Goal: Task Accomplishment & Management: Use online tool/utility

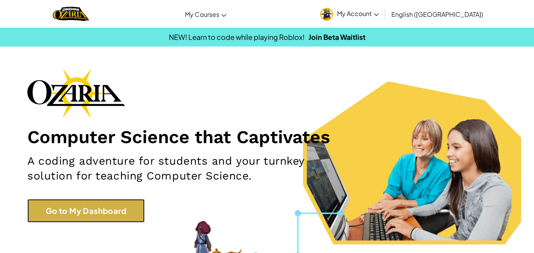
click at [100, 216] on link "Go to My Dashboard" at bounding box center [85, 210] width 117 height 23
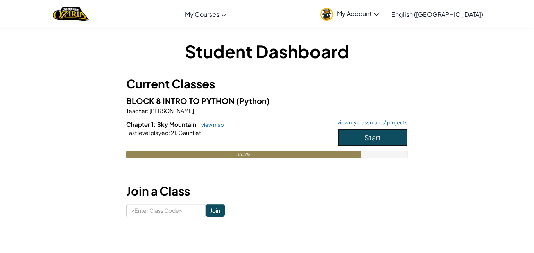
click at [369, 131] on button "Start" at bounding box center [373, 138] width 70 height 18
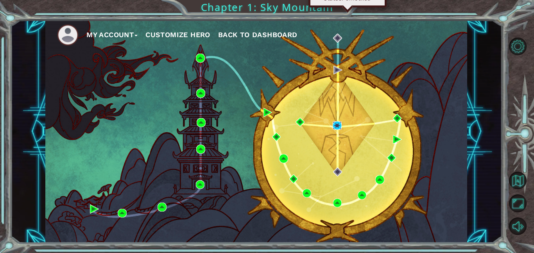
click at [338, 127] on img at bounding box center [337, 125] width 9 height 9
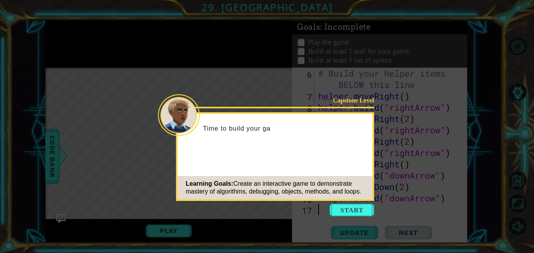
scroll to position [79, 0]
click at [357, 212] on button "Start" at bounding box center [352, 210] width 45 height 13
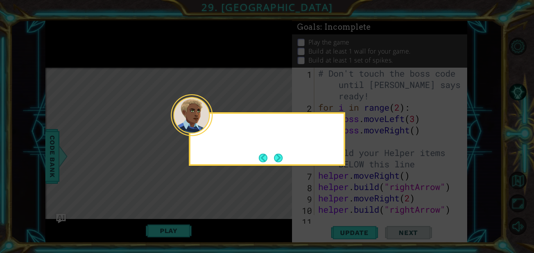
scroll to position [0, 0]
click at [276, 155] on button "Next" at bounding box center [278, 158] width 9 height 9
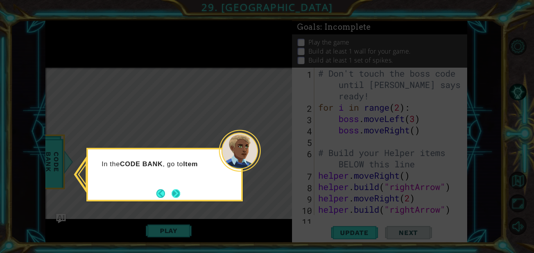
click at [180, 197] on button "Next" at bounding box center [176, 193] width 9 height 9
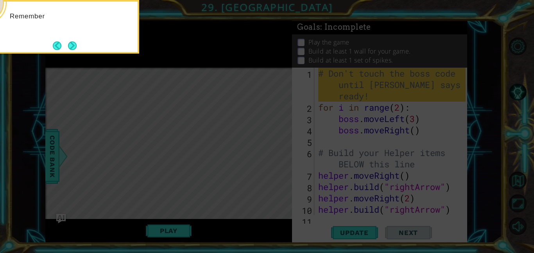
click at [179, 195] on icon at bounding box center [267, 126] width 534 height 253
click at [76, 43] on button "Next" at bounding box center [72, 45] width 9 height 9
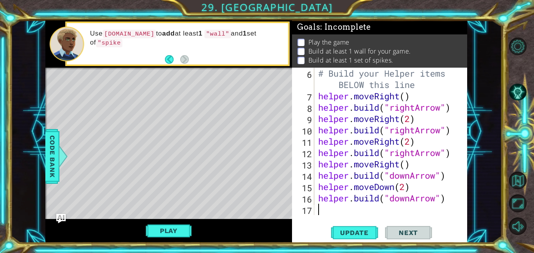
scroll to position [79, 0]
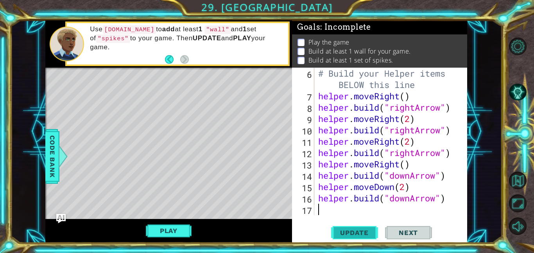
click at [364, 230] on span "Update" at bounding box center [354, 233] width 44 height 8
click at [363, 232] on span "Update" at bounding box center [354, 233] width 44 height 8
click at [365, 231] on span "Update" at bounding box center [354, 233] width 44 height 8
click at [171, 235] on button "Play" at bounding box center [169, 230] width 46 height 15
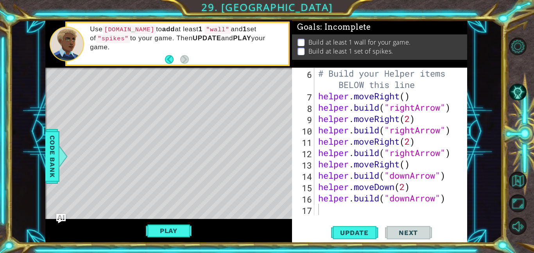
click at [338, 212] on div "# Build your Helper items BELOW this line helper . moveRight ( ) helper . build…" at bounding box center [393, 158] width 153 height 181
type textarea "he"
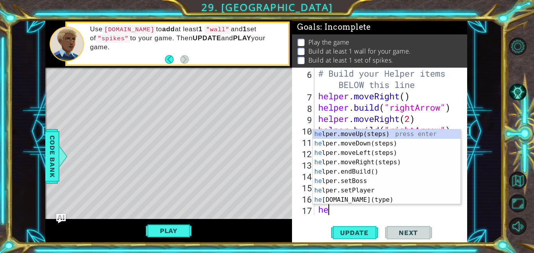
scroll to position [91, 0]
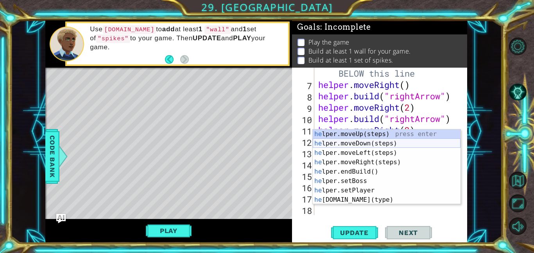
click at [369, 142] on div "he lper.moveUp(steps) press enter he lper.moveDown(steps) press enter he lper.m…" at bounding box center [387, 176] width 148 height 94
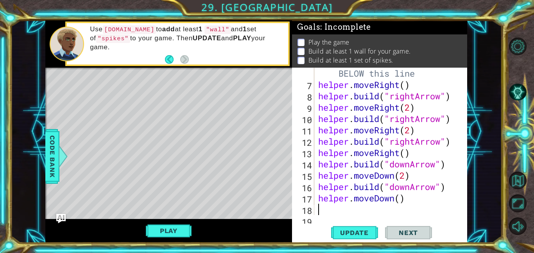
scroll to position [102, 0]
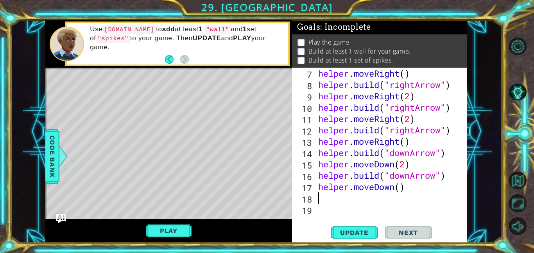
click at [399, 189] on div "helper . moveRight ( ) helper . build ( "rightArrow" ) helper . moveRight ( 2 )…" at bounding box center [393, 153] width 153 height 170
type textarea "helper.moveDown()"
click at [381, 198] on div "helper . moveRight ( ) helper . build ( "rightArrow" ) helper . moveRight ( 2 )…" at bounding box center [393, 153] width 153 height 170
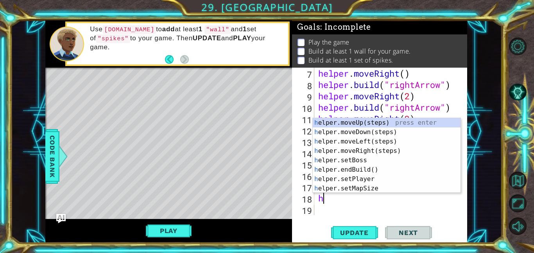
type textarea "help"
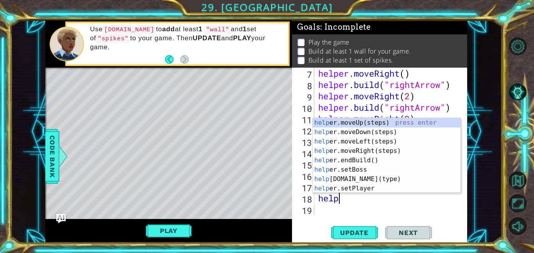
scroll to position [0, 0]
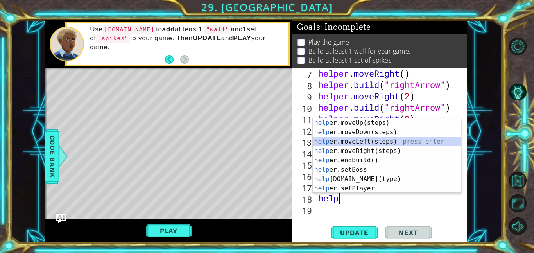
click at [375, 142] on div "help er.moveUp(steps) press enter help er.moveDown(steps) press enter help er.m…" at bounding box center [387, 165] width 148 height 94
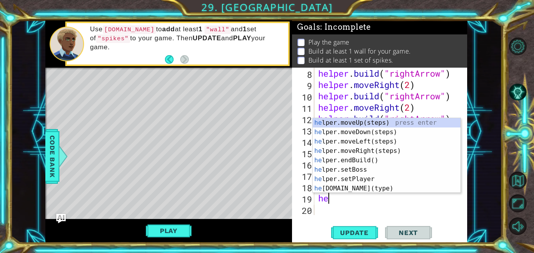
scroll to position [0, 0]
type textarea "help"
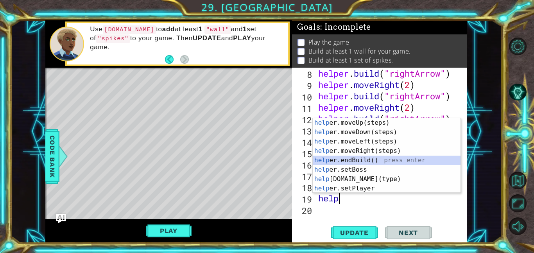
click at [376, 162] on div "help er.moveUp(steps) press enter help er.moveDown(steps) press enter help er.m…" at bounding box center [387, 165] width 148 height 94
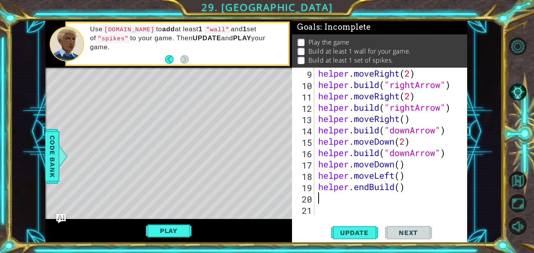
scroll to position [125, 0]
click at [401, 192] on div "helper . moveRight ( 2 ) helper . build ( "rightArrow" ) helper . moveRight ( 2…" at bounding box center [393, 153] width 153 height 170
click at [368, 188] on div "helper . moveRight ( 2 ) helper . build ( "rightArrow" ) helper . moveRight ( 2…" at bounding box center [393, 153] width 153 height 170
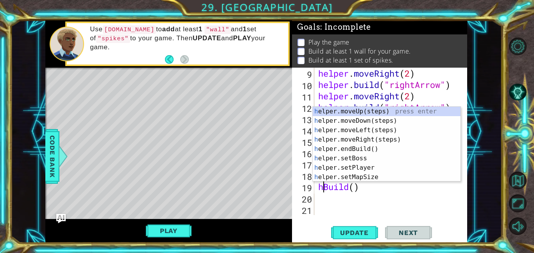
type textarea "helper.mBuild()"
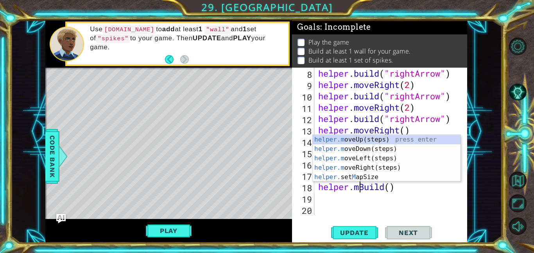
click at [348, 196] on div "helper . build ( "rightArrow" ) helper . moveRight ( 2 ) helper . build ( "righ…" at bounding box center [393, 153] width 153 height 170
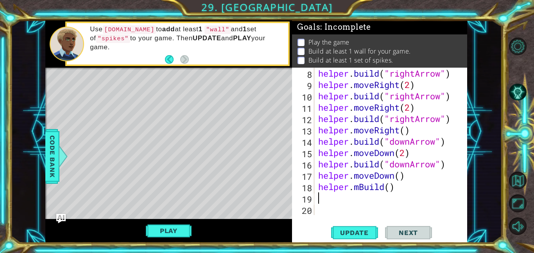
scroll to position [0, 0]
click at [417, 177] on div "helper . build ( "rightArrow" ) helper . moveRight ( 2 ) helper . build ( "righ…" at bounding box center [393, 153] width 153 height 170
type textarea "helper.moveDown()"
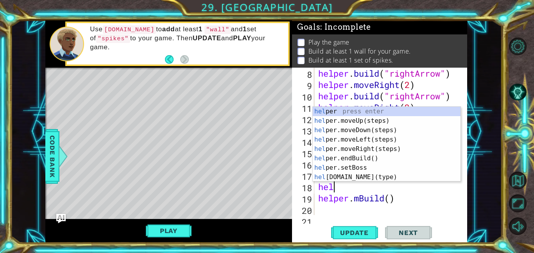
type textarea "help"
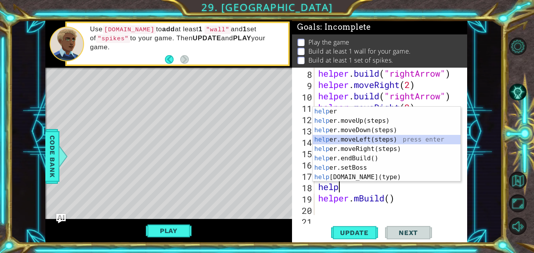
click at [375, 141] on div "help er press enter help er.moveUp(steps) press enter help er.moveDown(steps) p…" at bounding box center [387, 154] width 148 height 94
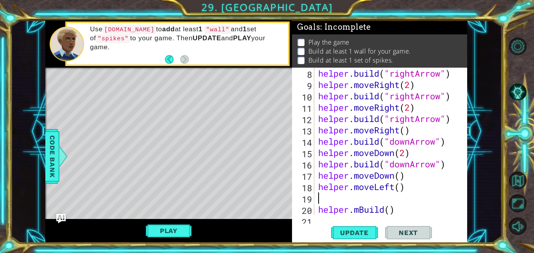
scroll to position [0, 0]
click at [361, 202] on div "helper . build ( "rightArrow" ) helper . moveRight ( 2 ) helper . build ( "righ…" at bounding box center [393, 153] width 153 height 170
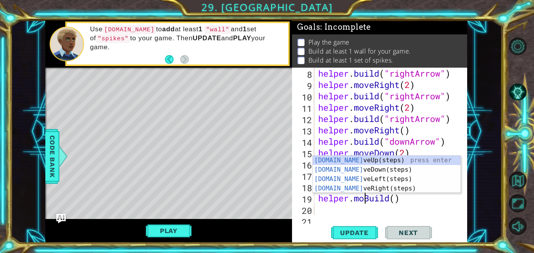
scroll to position [0, 2]
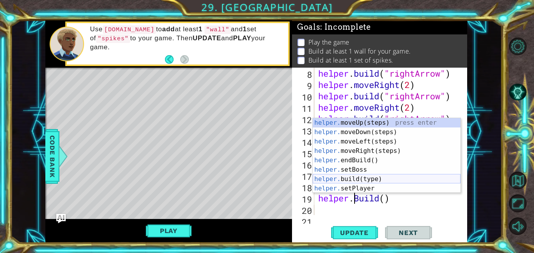
click at [372, 180] on div "helper. moveUp(steps) press enter helper. moveDown(steps) press enter helper. m…" at bounding box center [387, 165] width 148 height 94
type textarea "[DOMAIN_NAME]("wall")"
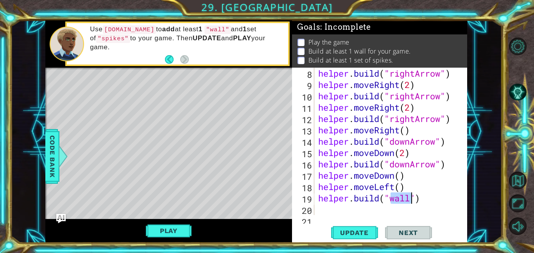
click at [359, 208] on div "helper . build ( "rightArrow" ) helper . moveRight ( 2 ) helper . build ( "righ…" at bounding box center [393, 153] width 153 height 170
type textarea "help"
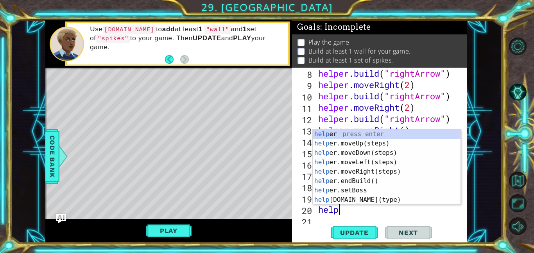
scroll to position [125, 0]
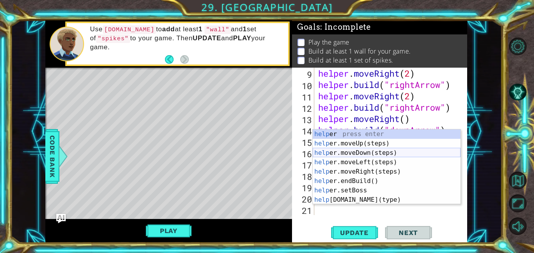
click at [366, 154] on div "help er press enter help er.moveUp(steps) press enter help er.moveDown(steps) p…" at bounding box center [387, 176] width 148 height 94
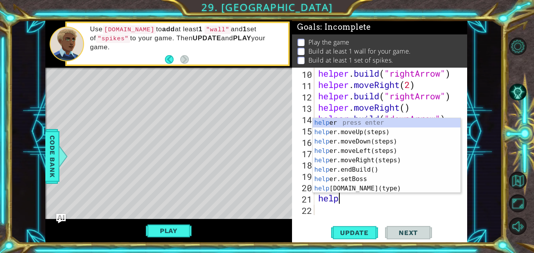
scroll to position [0, 0]
click at [383, 187] on div "help er press enter help er.moveUp(steps) press enter help er.moveDown(steps) p…" at bounding box center [387, 165] width 148 height 94
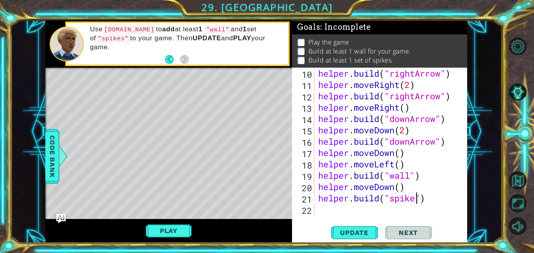
scroll to position [0, 5]
type textarea "[DOMAIN_NAME]("spikes")"
click at [363, 229] on span "Update" at bounding box center [354, 233] width 44 height 8
click at [363, 232] on span "Update" at bounding box center [354, 233] width 44 height 8
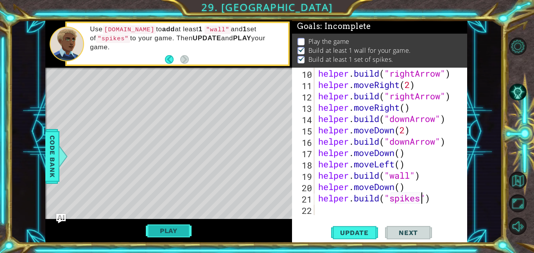
click at [179, 228] on button "Play" at bounding box center [169, 230] width 46 height 15
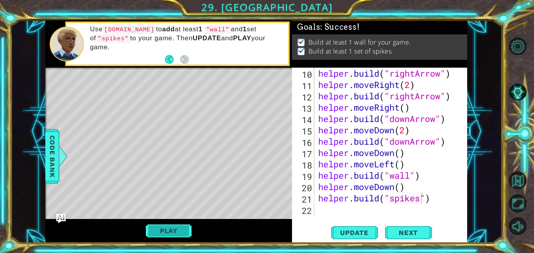
scroll to position [0, 0]
click at [401, 234] on span "Next" at bounding box center [408, 233] width 35 height 8
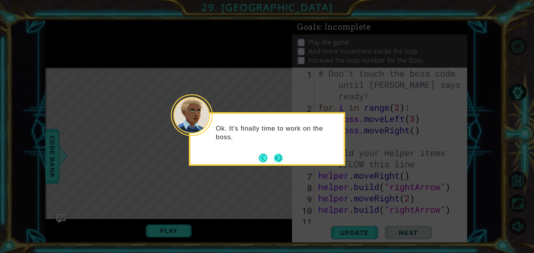
click at [283, 160] on button "Next" at bounding box center [278, 158] width 9 height 9
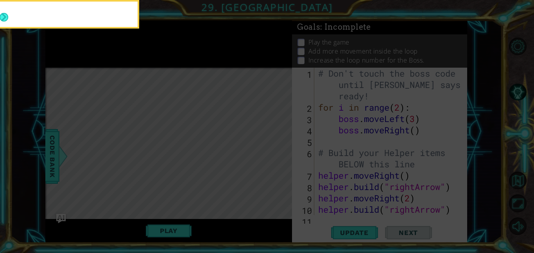
click at [280, 158] on icon at bounding box center [267, 126] width 534 height 253
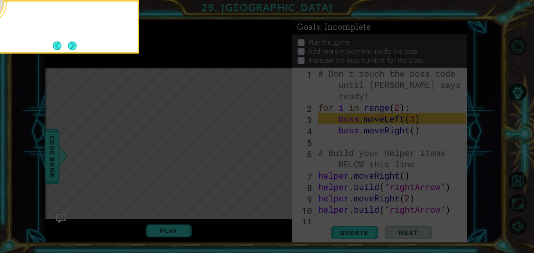
click at [279, 158] on icon at bounding box center [267, 126] width 534 height 253
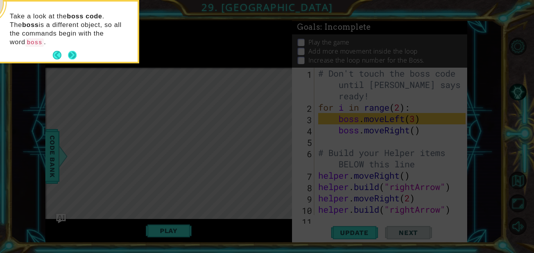
click at [69, 51] on button "Next" at bounding box center [72, 55] width 9 height 9
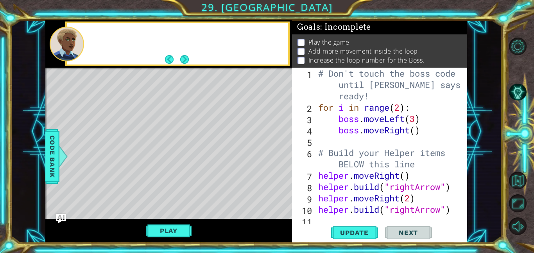
click at [72, 49] on div at bounding box center [67, 44] width 34 height 35
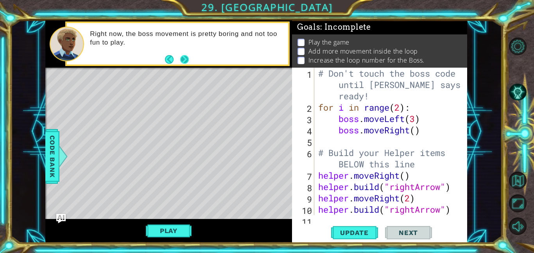
click at [186, 62] on button "Next" at bounding box center [184, 59] width 9 height 9
click at [185, 62] on div "Right now, the boss movement is pretty boring and not too fun to play." at bounding box center [168, 43] width 247 height 47
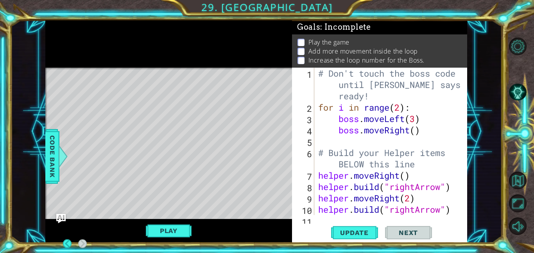
click at [185, 62] on div at bounding box center [168, 43] width 247 height 47
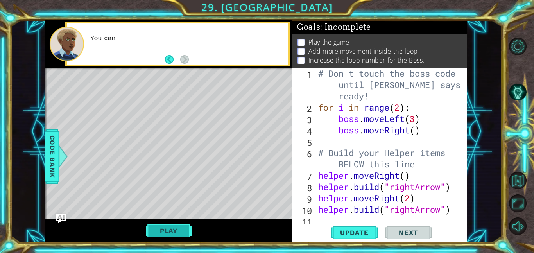
click at [171, 225] on button "Play" at bounding box center [169, 230] width 46 height 15
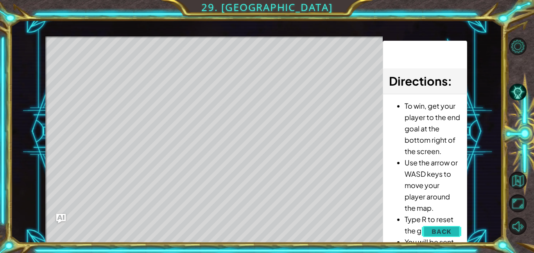
click at [446, 236] on button "Back" at bounding box center [442, 232] width 40 height 16
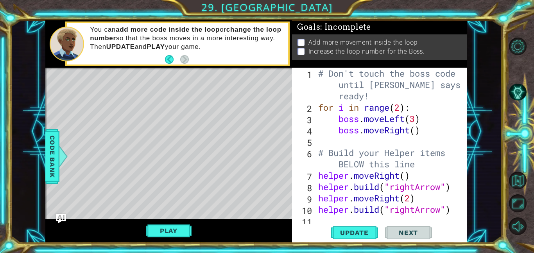
click at [439, 138] on div "# Don't touch the boss code until [PERSON_NAME] says you're ready! for i in ran…" at bounding box center [393, 164] width 153 height 193
click at [424, 132] on div "# Don't touch the boss code until [PERSON_NAME] says you're ready! for i in ran…" at bounding box center [393, 164] width 153 height 193
type textarea "boss.moveRight()"
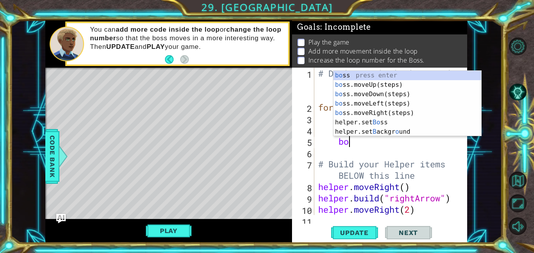
scroll to position [0, 1]
type textarea "boss"
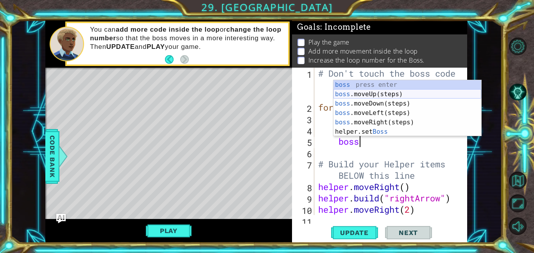
click at [378, 97] on div "boss press enter boss .moveUp(steps) press enter boss .moveDown(steps) press en…" at bounding box center [408, 117] width 148 height 75
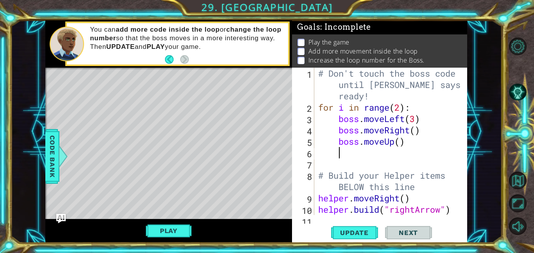
scroll to position [0, 0]
click at [400, 144] on div "# Don't touch the boss code until [PERSON_NAME] says you're ready! for i in ran…" at bounding box center [393, 164] width 153 height 193
click at [359, 235] on span "Update" at bounding box center [354, 233] width 44 height 8
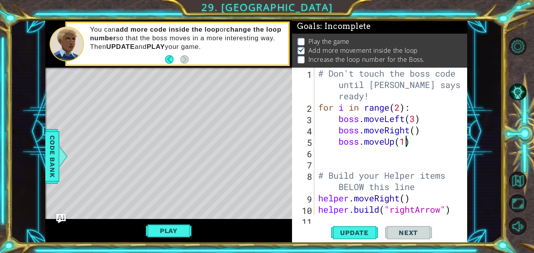
click at [420, 129] on div "# Don't touch the boss code until [PERSON_NAME] says you're ready! for i in ran…" at bounding box center [393, 164] width 153 height 193
click at [418, 134] on div "# Don't touch the boss code until [PERSON_NAME] says you're ready! for i in ran…" at bounding box center [393, 164] width 153 height 193
click at [369, 230] on span "Update" at bounding box center [354, 233] width 44 height 8
click at [369, 232] on span "Update" at bounding box center [354, 233] width 44 height 8
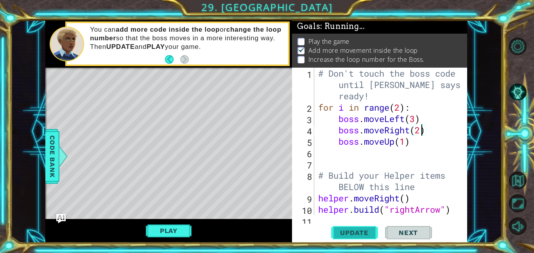
click at [369, 232] on span "Update" at bounding box center [354, 233] width 44 height 8
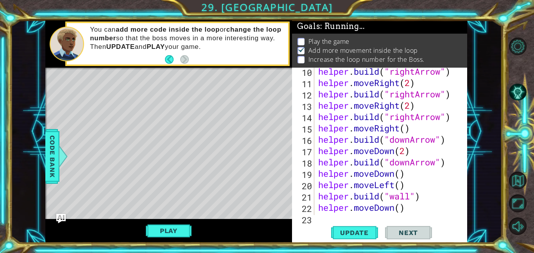
scroll to position [159, 0]
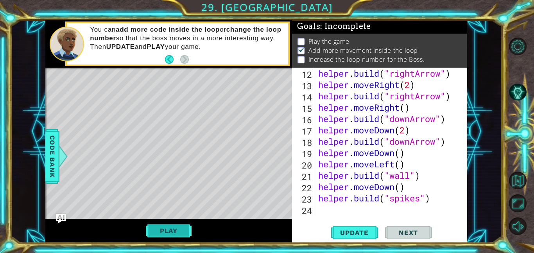
click at [184, 226] on button "Play" at bounding box center [169, 230] width 46 height 15
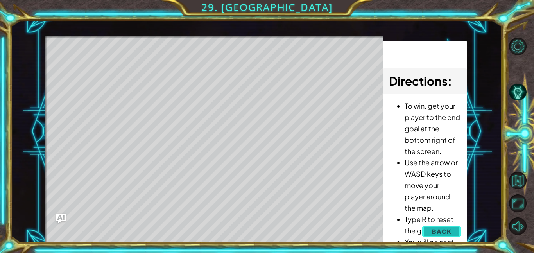
click at [431, 225] on button "Back" at bounding box center [442, 232] width 40 height 16
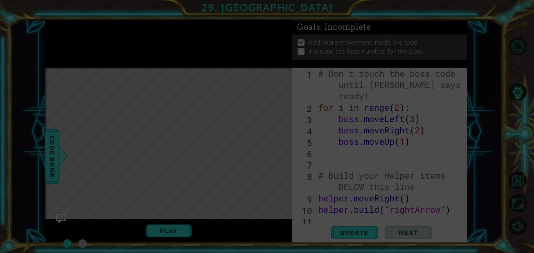
scroll to position [0, 0]
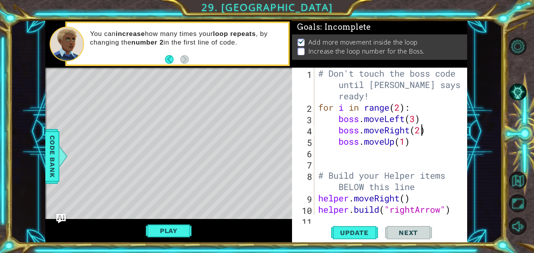
click at [401, 109] on div "# Don't touch the boss code until [PERSON_NAME] says you're ready! for i in ran…" at bounding box center [393, 164] width 153 height 193
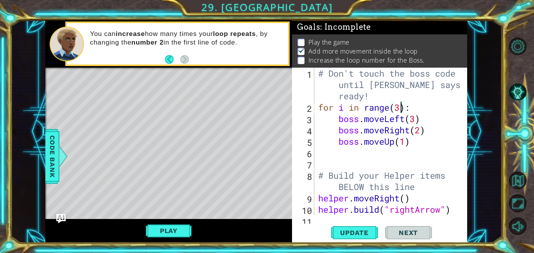
scroll to position [0, 4]
type textarea "for i in range(4):"
click at [366, 233] on span "Update" at bounding box center [354, 233] width 44 height 8
click at [175, 229] on button "Play" at bounding box center [169, 230] width 46 height 15
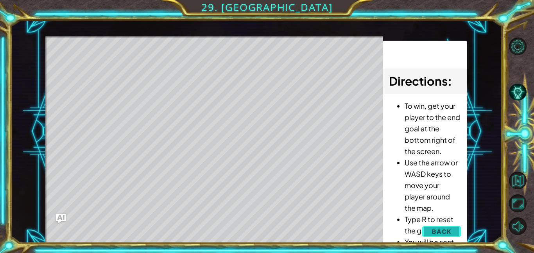
click at [439, 230] on span "Back" at bounding box center [442, 232] width 20 height 8
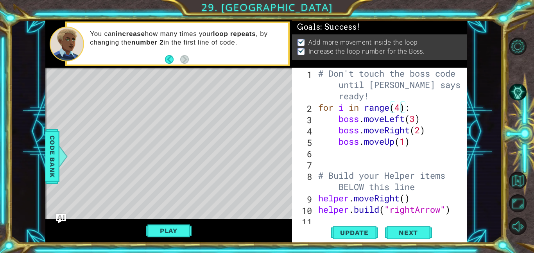
scroll to position [0, 0]
click at [409, 235] on span "Next" at bounding box center [408, 233] width 35 height 8
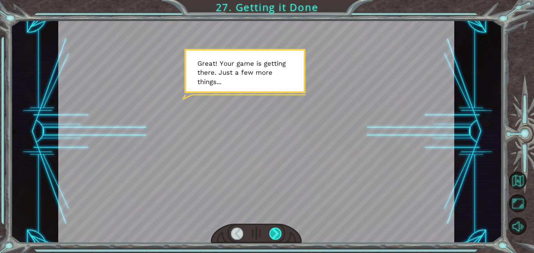
click at [277, 228] on div at bounding box center [275, 234] width 13 height 12
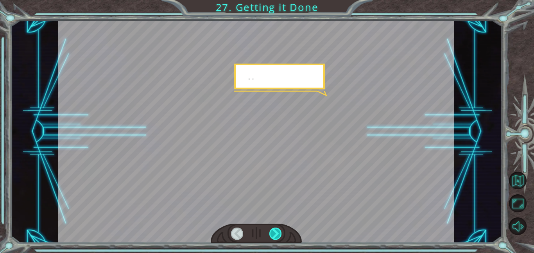
click at [276, 230] on div at bounding box center [275, 234] width 13 height 12
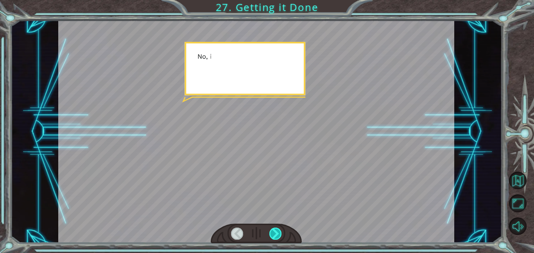
click at [276, 230] on div at bounding box center [275, 234] width 13 height 12
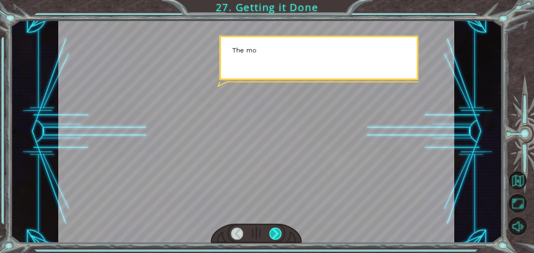
click at [276, 230] on div at bounding box center [275, 234] width 13 height 12
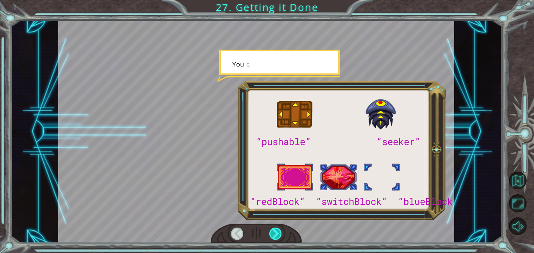
click at [276, 230] on div at bounding box center [275, 234] width 13 height 12
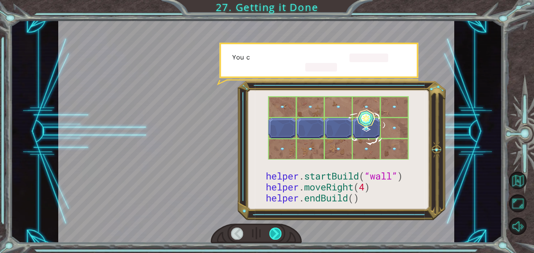
click at [276, 230] on div at bounding box center [275, 234] width 13 height 12
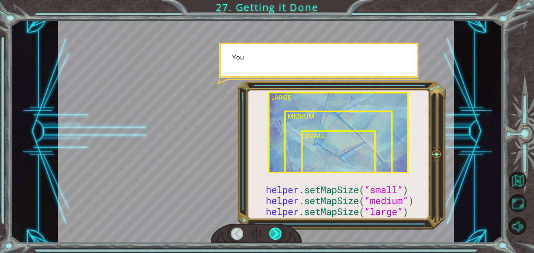
click at [276, 230] on div at bounding box center [275, 234] width 13 height 12
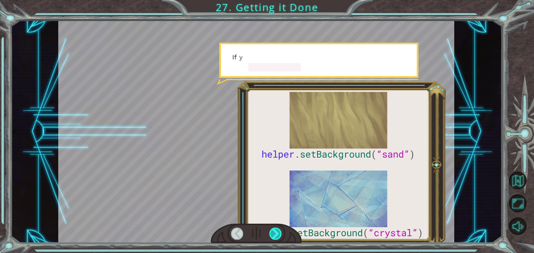
click at [276, 230] on div at bounding box center [275, 234] width 13 height 12
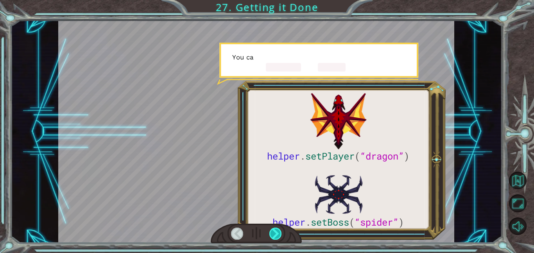
click at [276, 230] on div at bounding box center [275, 234] width 13 height 12
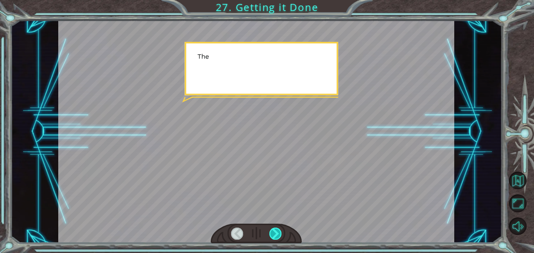
click at [276, 230] on div at bounding box center [275, 234] width 13 height 12
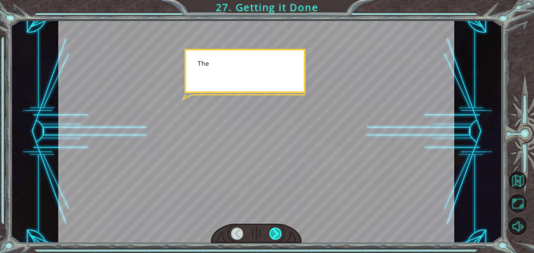
click at [276, 230] on div at bounding box center [275, 234] width 13 height 12
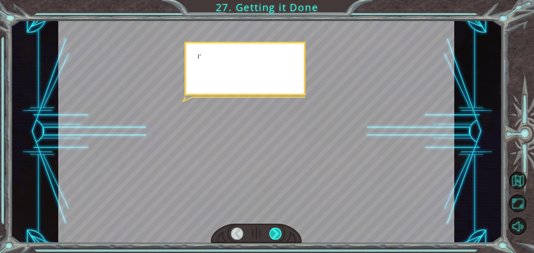
click at [276, 230] on div at bounding box center [275, 234] width 13 height 12
click at [276, 0] on div "helper . setPlayer ( “dragon” ) helper . setBoss ( “spider” ) G r e a t ! Y o u…" at bounding box center [267, 0] width 534 height 0
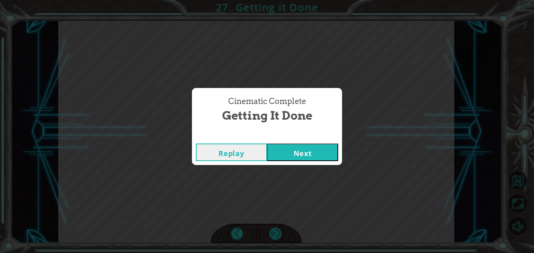
click at [276, 230] on div "Cinematic Complete Getting it Done Replay Next" at bounding box center [267, 126] width 534 height 253
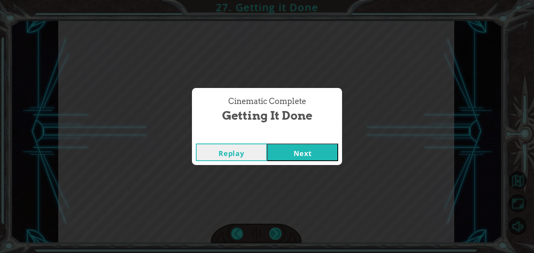
click at [276, 230] on div "Cinematic Complete Getting it Done Replay Next" at bounding box center [267, 126] width 534 height 253
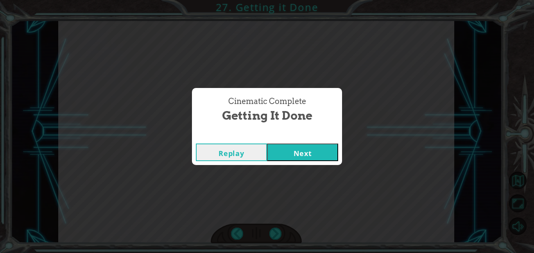
click at [310, 166] on div "Cinematic Complete Getting it Done Replay Next" at bounding box center [267, 126] width 534 height 253
click at [308, 162] on div "Replay Next" at bounding box center [267, 152] width 150 height 25
click at [308, 159] on button "Next" at bounding box center [302, 153] width 71 height 18
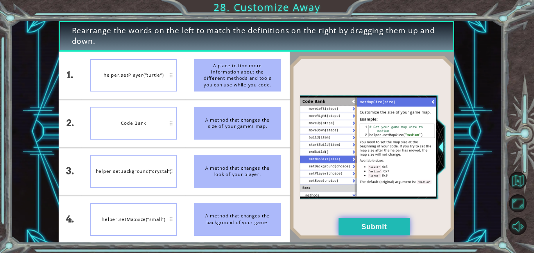
click at [366, 223] on button "Submit" at bounding box center [374, 227] width 71 height 18
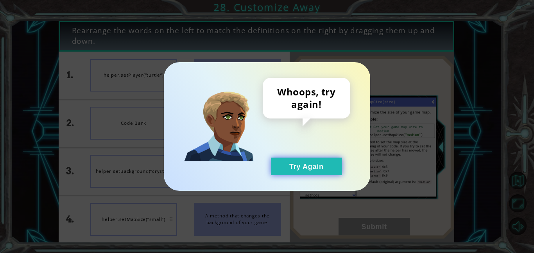
click at [300, 172] on button "Try Again" at bounding box center [306, 167] width 71 height 18
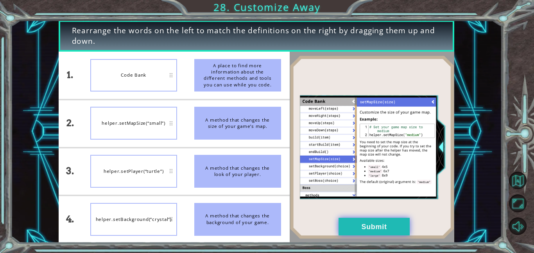
click at [393, 231] on button "Submit" at bounding box center [374, 227] width 71 height 18
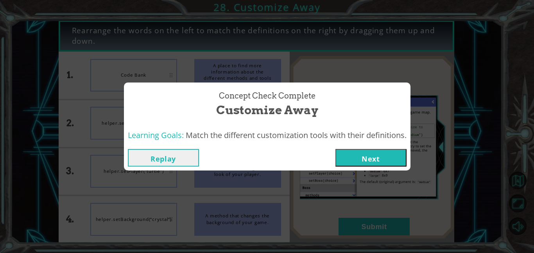
click at [368, 160] on button "Next" at bounding box center [371, 158] width 71 height 18
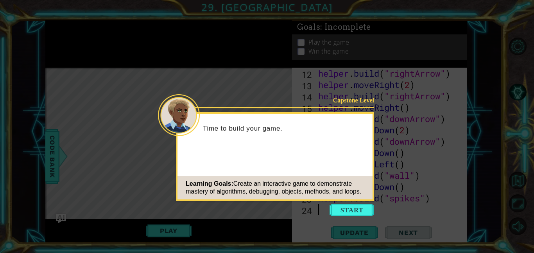
scroll to position [159, 0]
click at [347, 211] on button "Start" at bounding box center [352, 210] width 45 height 13
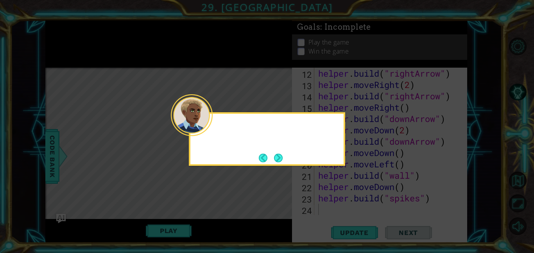
click at [347, 211] on icon at bounding box center [267, 126] width 534 height 253
click at [283, 162] on button "Next" at bounding box center [278, 158] width 9 height 9
click at [283, 163] on div at bounding box center [267, 139] width 156 height 54
click at [283, 162] on button "Next" at bounding box center [278, 158] width 9 height 9
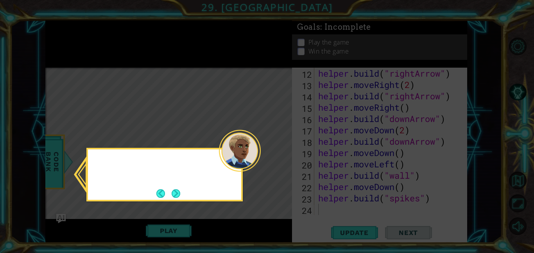
click at [283, 163] on icon at bounding box center [267, 126] width 534 height 253
click at [180, 189] on button "Next" at bounding box center [176, 193] width 9 height 9
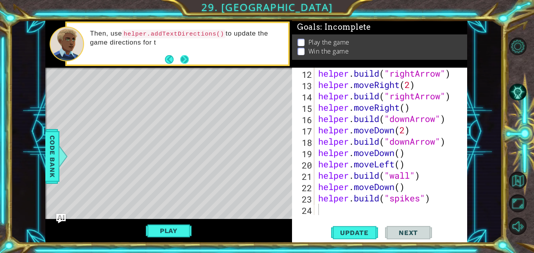
click at [185, 60] on button "Next" at bounding box center [184, 59] width 9 height 9
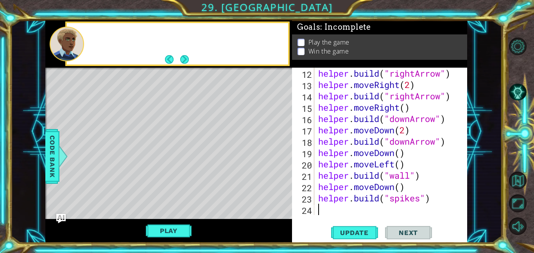
click at [185, 60] on button "Next" at bounding box center [184, 59] width 9 height 9
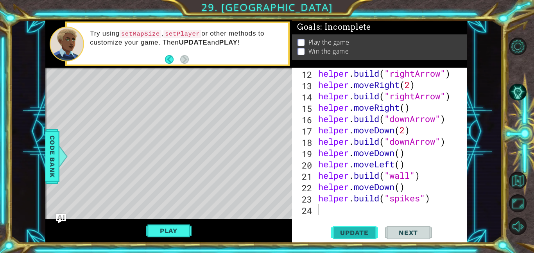
click at [347, 229] on span "Update" at bounding box center [354, 233] width 44 height 8
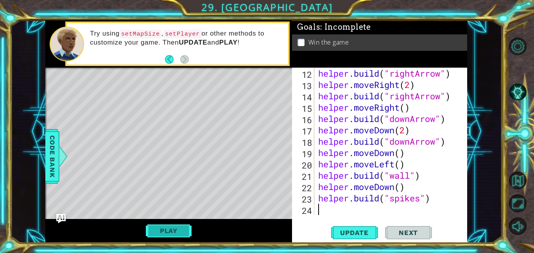
click at [188, 236] on button "Play" at bounding box center [169, 230] width 46 height 15
click at [422, 234] on span "Next" at bounding box center [408, 233] width 35 height 8
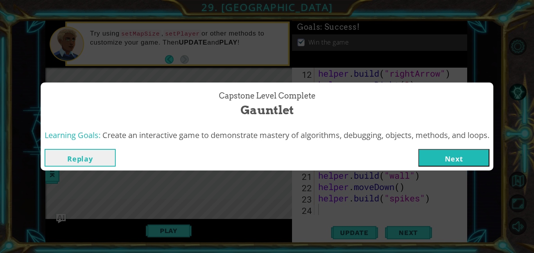
click at [483, 155] on button "Next" at bounding box center [454, 158] width 71 height 18
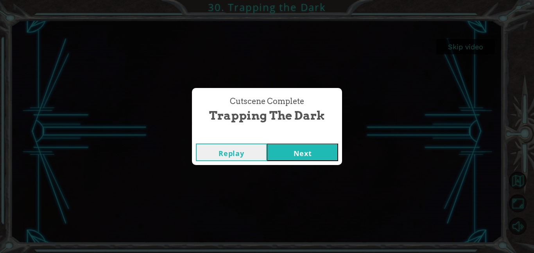
click at [301, 152] on button "Next" at bounding box center [302, 153] width 71 height 18
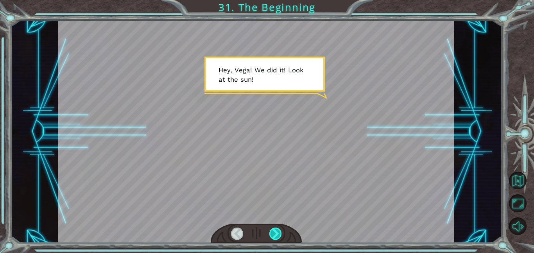
click at [271, 234] on div at bounding box center [275, 234] width 13 height 12
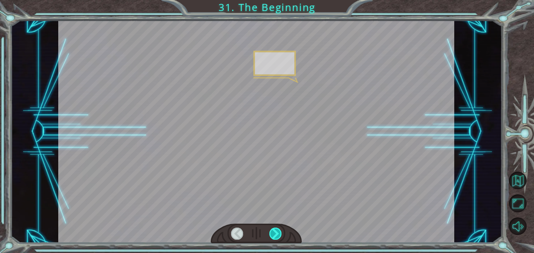
click at [271, 234] on div at bounding box center [275, 234] width 13 height 12
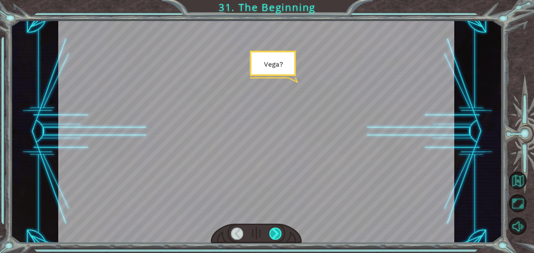
click at [271, 234] on div at bounding box center [275, 234] width 13 height 12
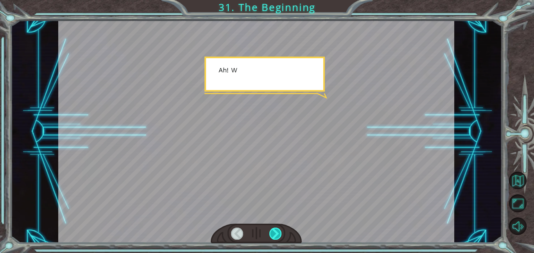
click at [271, 234] on div at bounding box center [275, 234] width 13 height 12
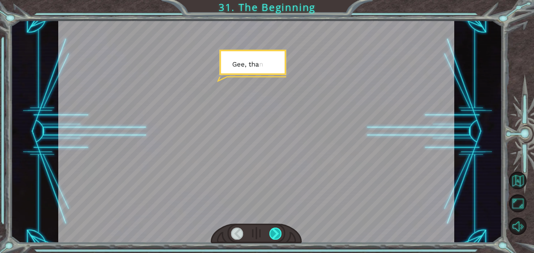
click at [271, 234] on div at bounding box center [275, 234] width 13 height 12
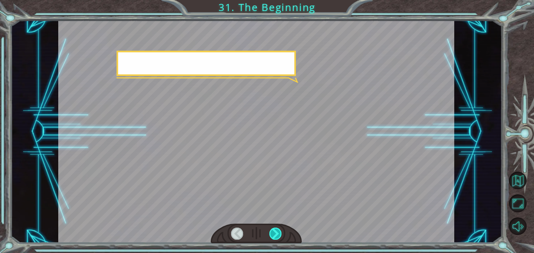
click at [271, 234] on div at bounding box center [275, 234] width 13 height 12
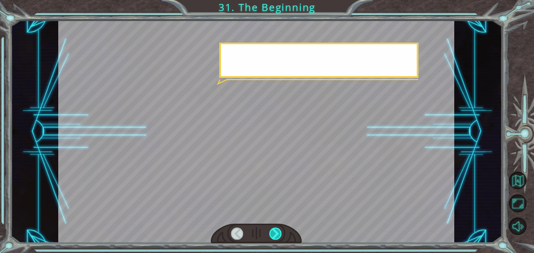
click at [271, 234] on div at bounding box center [275, 234] width 13 height 12
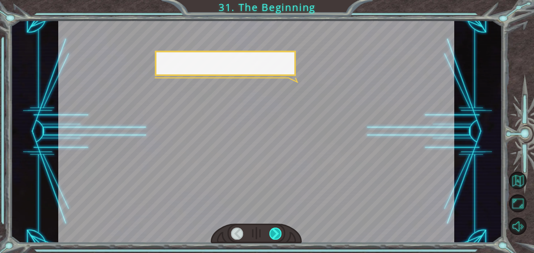
click at [271, 234] on div at bounding box center [275, 234] width 13 height 12
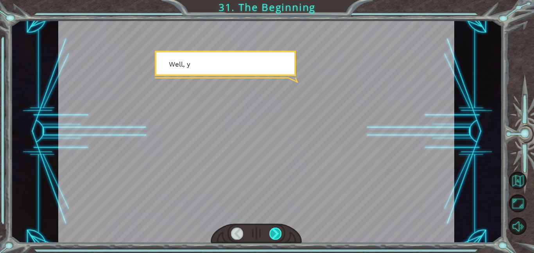
click at [271, 234] on div at bounding box center [275, 234] width 13 height 12
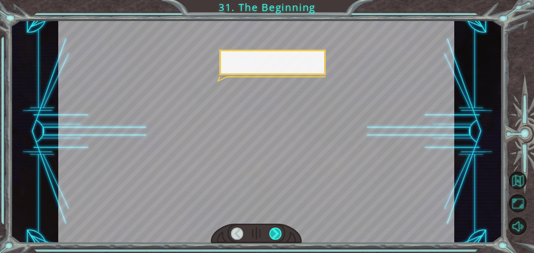
click at [271, 234] on div at bounding box center [275, 234] width 13 height 12
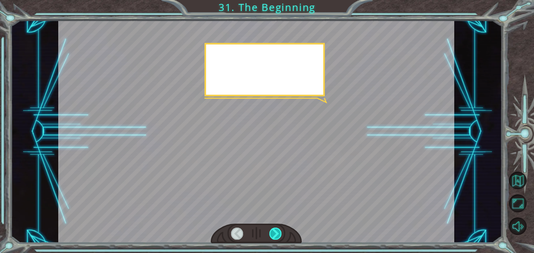
click at [271, 234] on div at bounding box center [275, 234] width 13 height 12
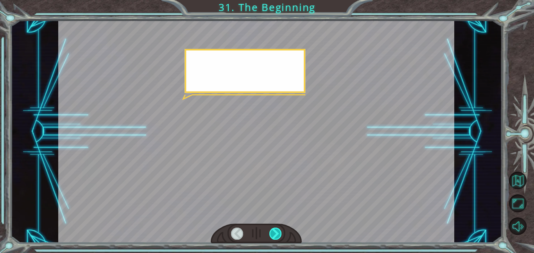
click at [271, 234] on div at bounding box center [275, 234] width 13 height 12
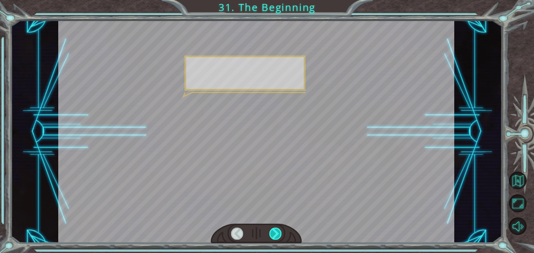
click at [271, 234] on div at bounding box center [275, 234] width 13 height 12
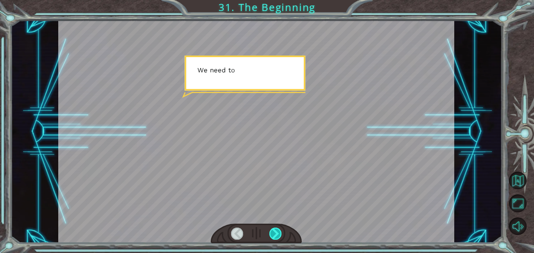
click at [271, 234] on div at bounding box center [275, 234] width 13 height 12
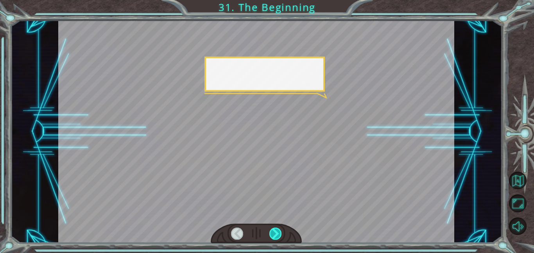
click at [271, 234] on div at bounding box center [275, 234] width 13 height 12
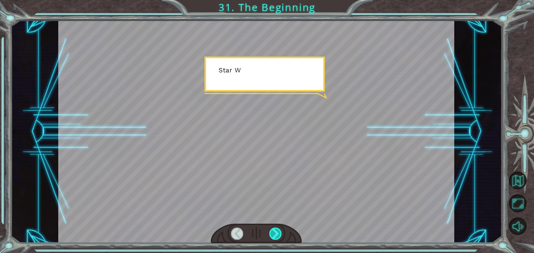
click at [271, 234] on div at bounding box center [275, 234] width 13 height 12
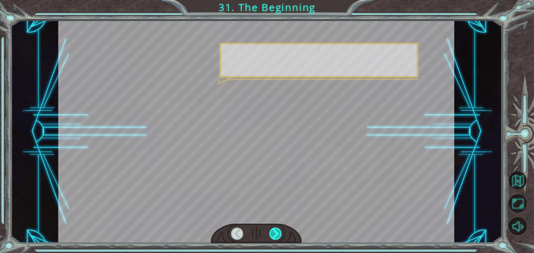
click at [271, 234] on div at bounding box center [275, 234] width 13 height 12
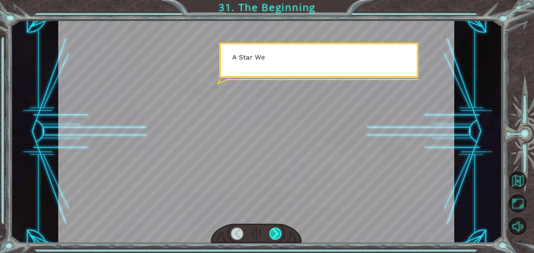
click at [271, 234] on div at bounding box center [275, 234] width 13 height 12
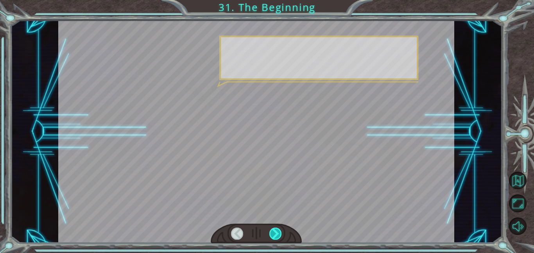
click at [271, 234] on div at bounding box center [275, 234] width 13 height 12
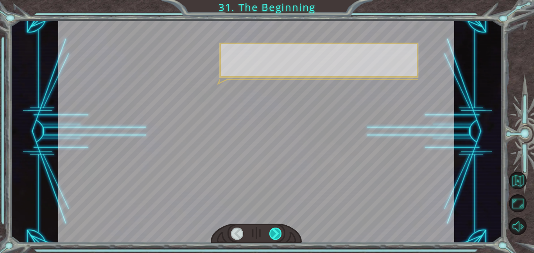
click at [271, 234] on div at bounding box center [275, 234] width 13 height 12
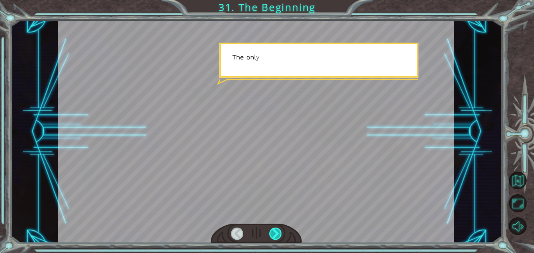
click at [271, 234] on div at bounding box center [275, 234] width 13 height 12
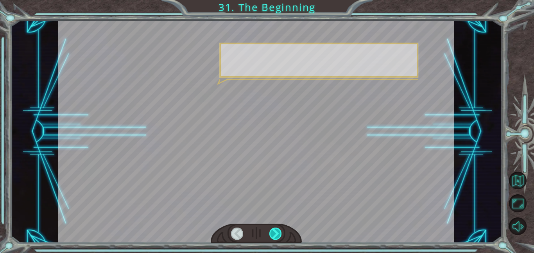
click at [271, 234] on div at bounding box center [275, 234] width 13 height 12
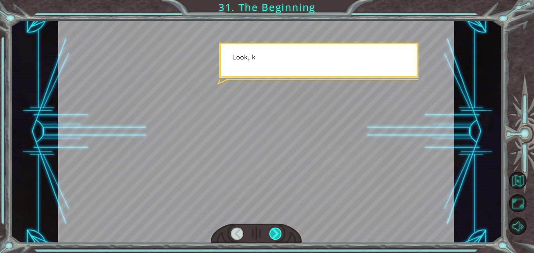
click at [271, 234] on div at bounding box center [275, 234] width 13 height 12
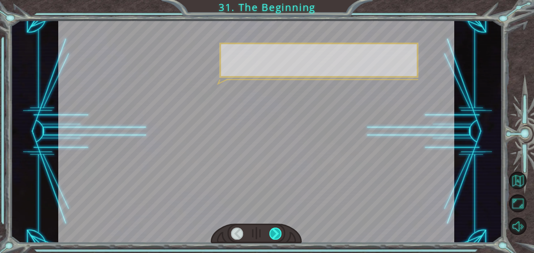
click at [271, 234] on div at bounding box center [275, 234] width 13 height 12
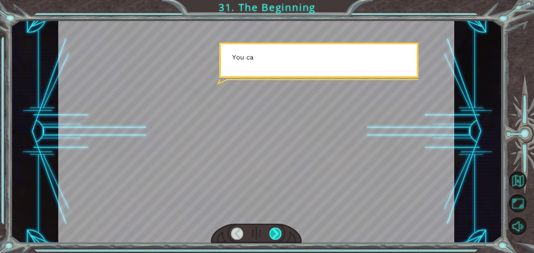
click at [271, 234] on div at bounding box center [275, 234] width 13 height 12
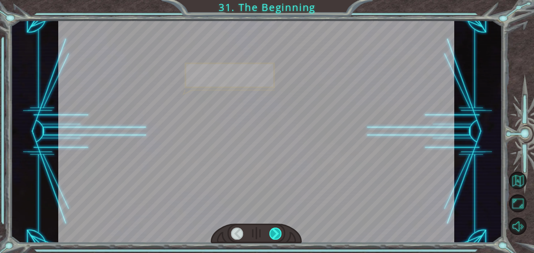
click at [271, 234] on div at bounding box center [275, 234] width 13 height 12
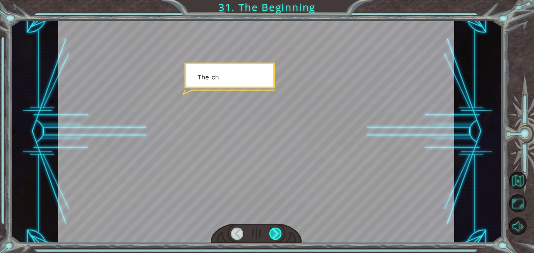
click at [271, 234] on div at bounding box center [275, 234] width 13 height 12
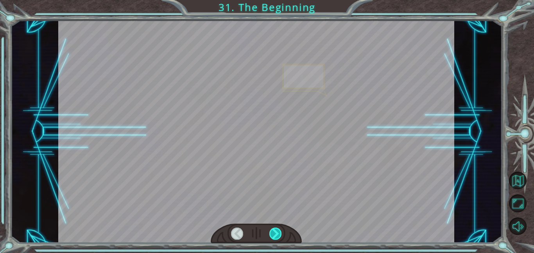
click at [271, 234] on div at bounding box center [275, 234] width 13 height 12
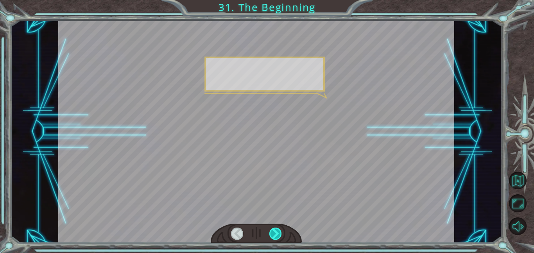
click at [271, 234] on div at bounding box center [275, 234] width 13 height 12
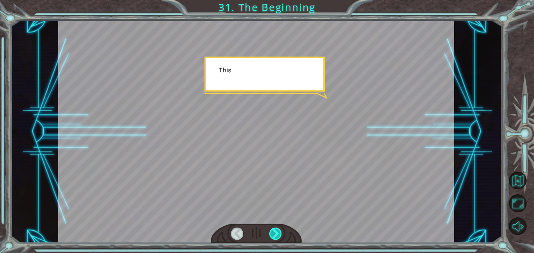
click at [271, 234] on div at bounding box center [275, 234] width 13 height 12
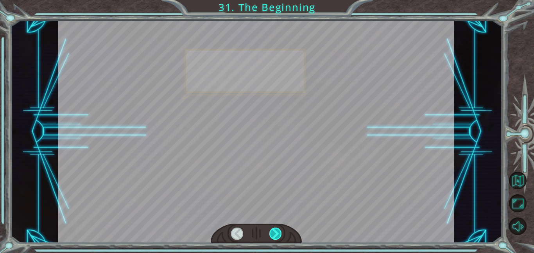
click at [271, 234] on div at bounding box center [275, 234] width 13 height 12
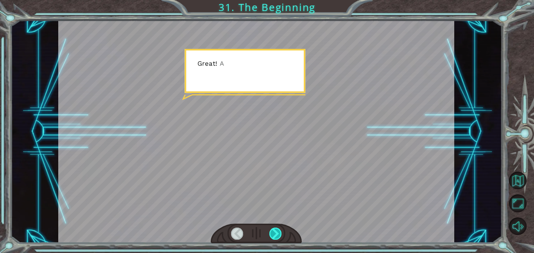
click at [271, 234] on div at bounding box center [275, 234] width 13 height 12
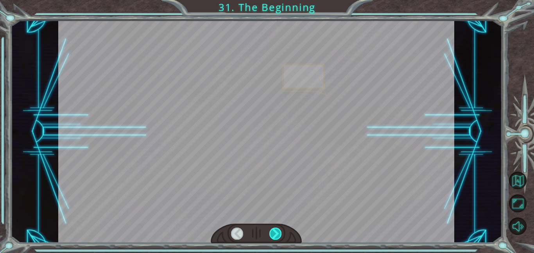
click at [271, 234] on div at bounding box center [275, 234] width 13 height 12
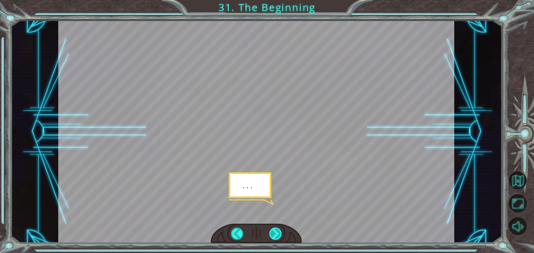
click at [271, 234] on div at bounding box center [275, 234] width 13 height 12
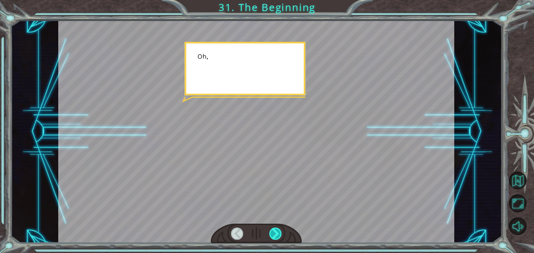
click at [271, 234] on div at bounding box center [275, 234] width 13 height 12
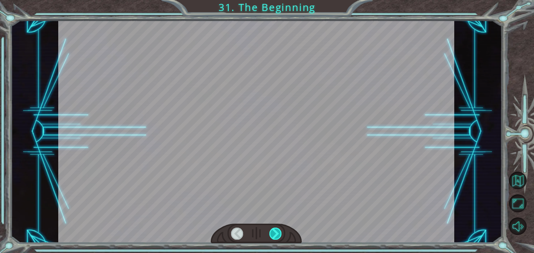
click at [271, 234] on div at bounding box center [275, 234] width 13 height 12
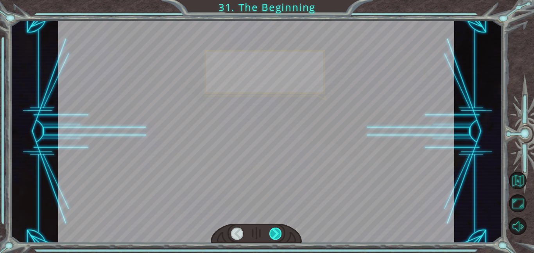
click at [271, 234] on div at bounding box center [275, 234] width 13 height 12
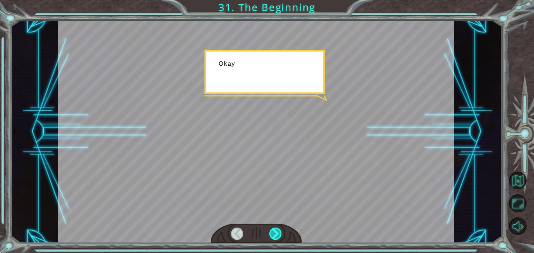
click at [271, 234] on div at bounding box center [275, 234] width 13 height 12
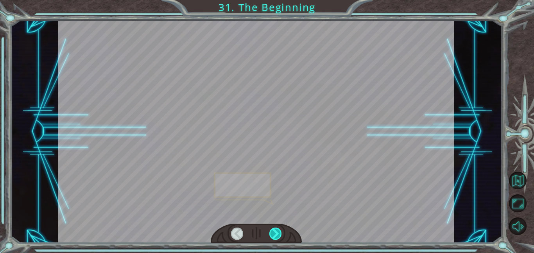
click at [271, 234] on div at bounding box center [275, 234] width 13 height 12
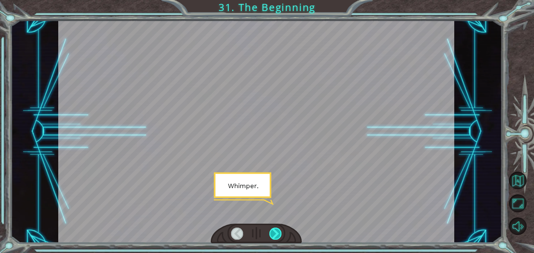
click at [271, 234] on div at bounding box center [275, 234] width 13 height 12
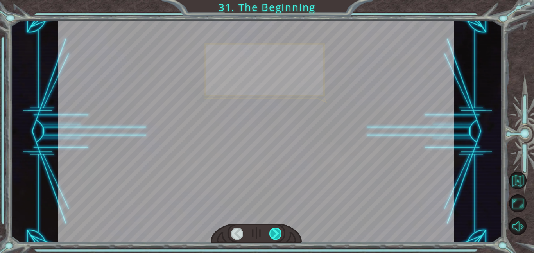
click at [271, 234] on div at bounding box center [275, 234] width 13 height 12
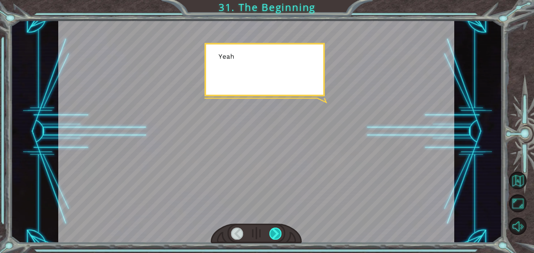
click at [271, 234] on div at bounding box center [275, 234] width 13 height 12
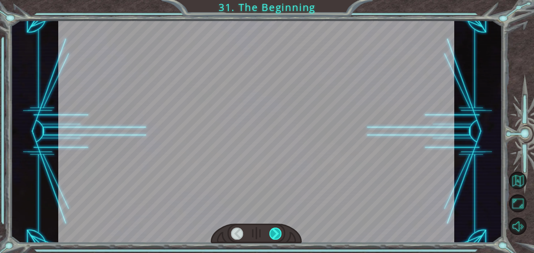
click at [271, 234] on div at bounding box center [275, 234] width 13 height 12
click at [271, 0] on div "Temporary Text H e y , V e g a ! W e d i d i t ! L o o k a t t h e s u n ! . . …" at bounding box center [267, 0] width 534 height 0
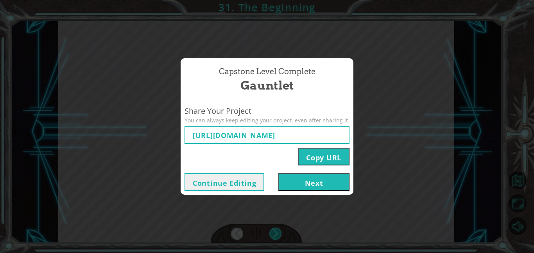
click at [271, 234] on div "Capstone Level Complete Gauntlet Share Your Project You can always keep editing…" at bounding box center [267, 126] width 534 height 253
type input "[URL][DOMAIN_NAME]"
click at [401, 207] on div "Capstone Level Complete Gauntlet Share Your Project You can always keep editing…" at bounding box center [267, 126] width 534 height 253
click at [330, 154] on button "Copy URL" at bounding box center [324, 157] width 52 height 18
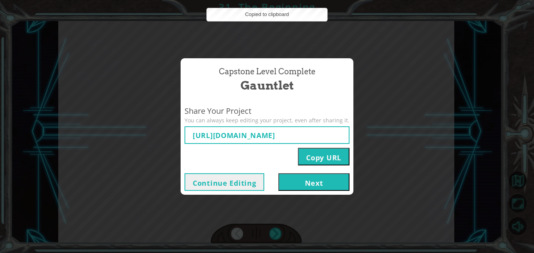
click at [323, 182] on button "Next" at bounding box center [313, 182] width 71 height 18
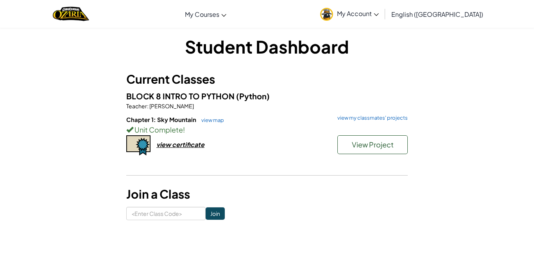
scroll to position [4, 0]
